Goal: Find specific page/section: Find specific page/section

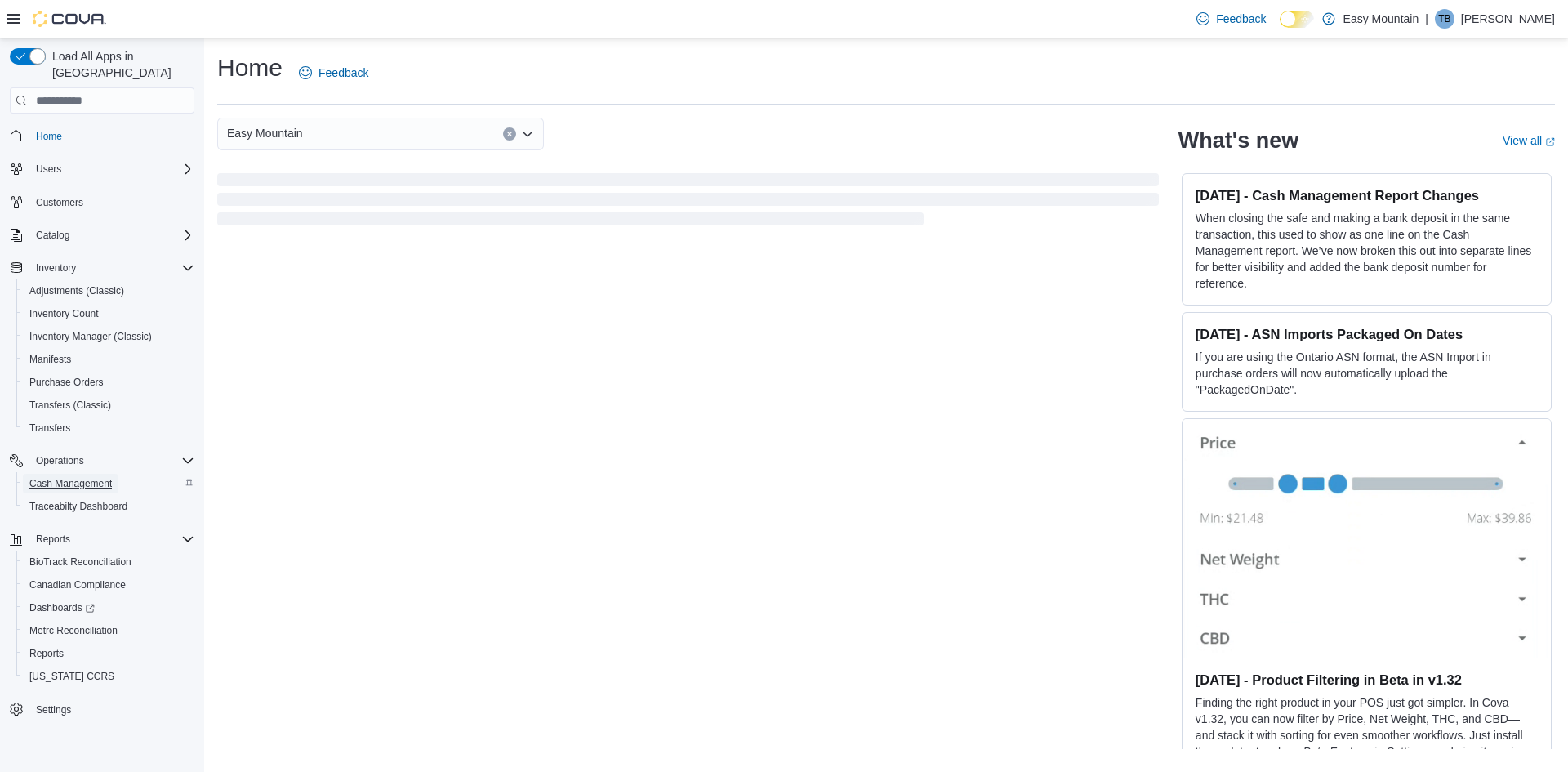
click at [60, 477] on span "Cash Management" at bounding box center [71, 483] width 82 height 13
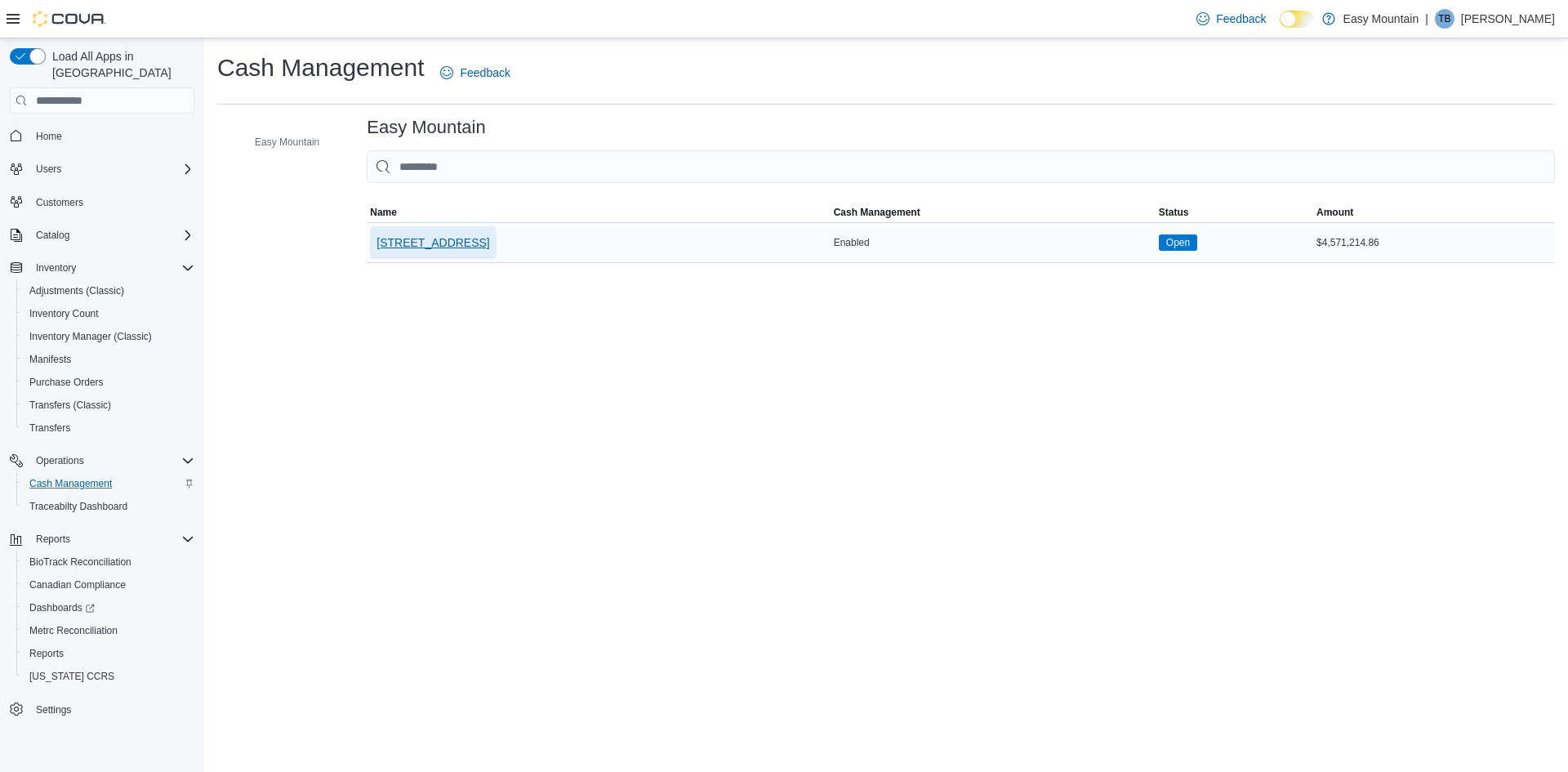
click at [464, 245] on span "[STREET_ADDRESS]" at bounding box center [433, 243] width 113 height 17
